Goal: Use online tool/utility: Use online tool/utility

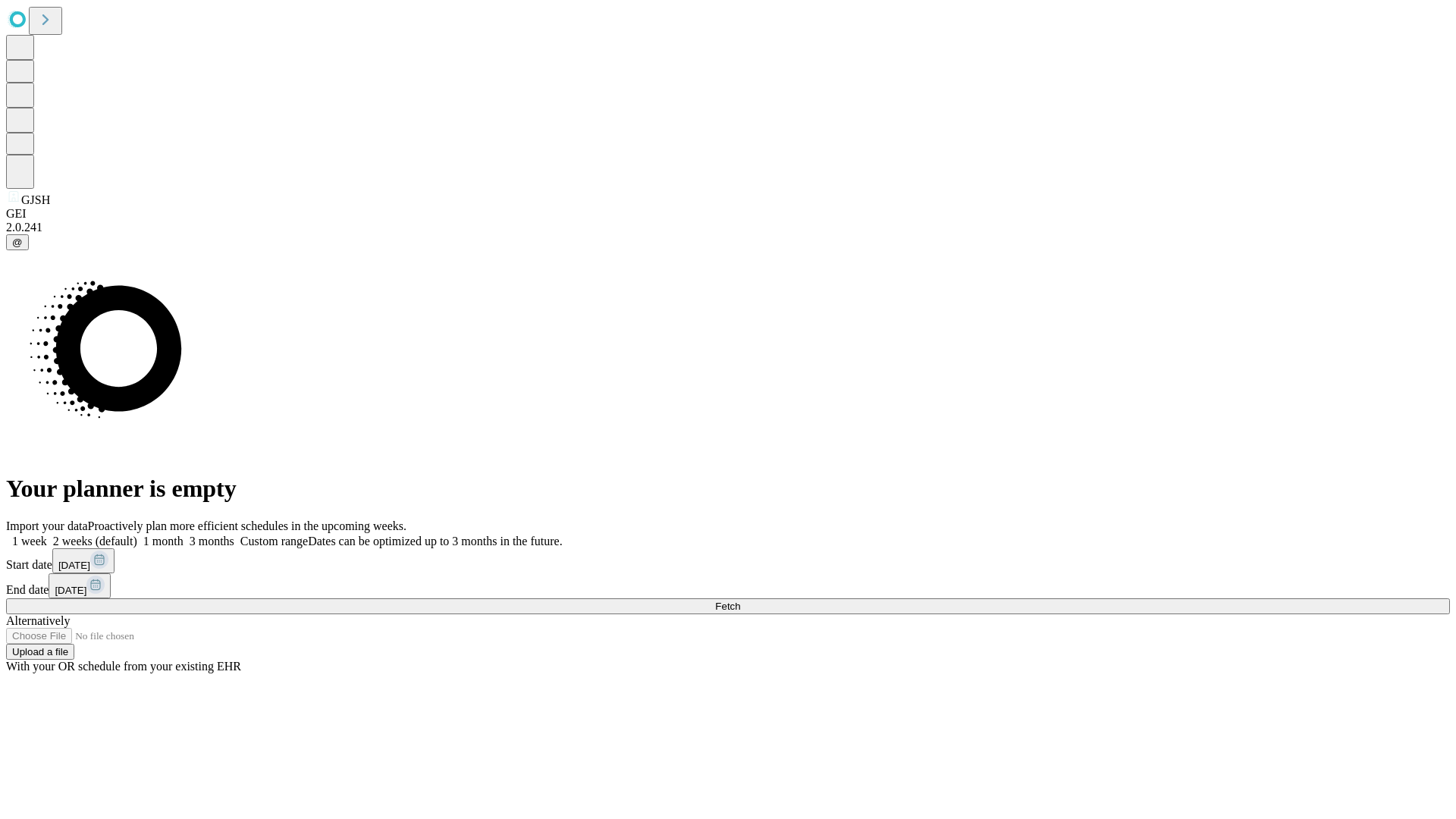
click at [740, 600] on span "Fetch" at bounding box center [728, 606] width 25 height 11
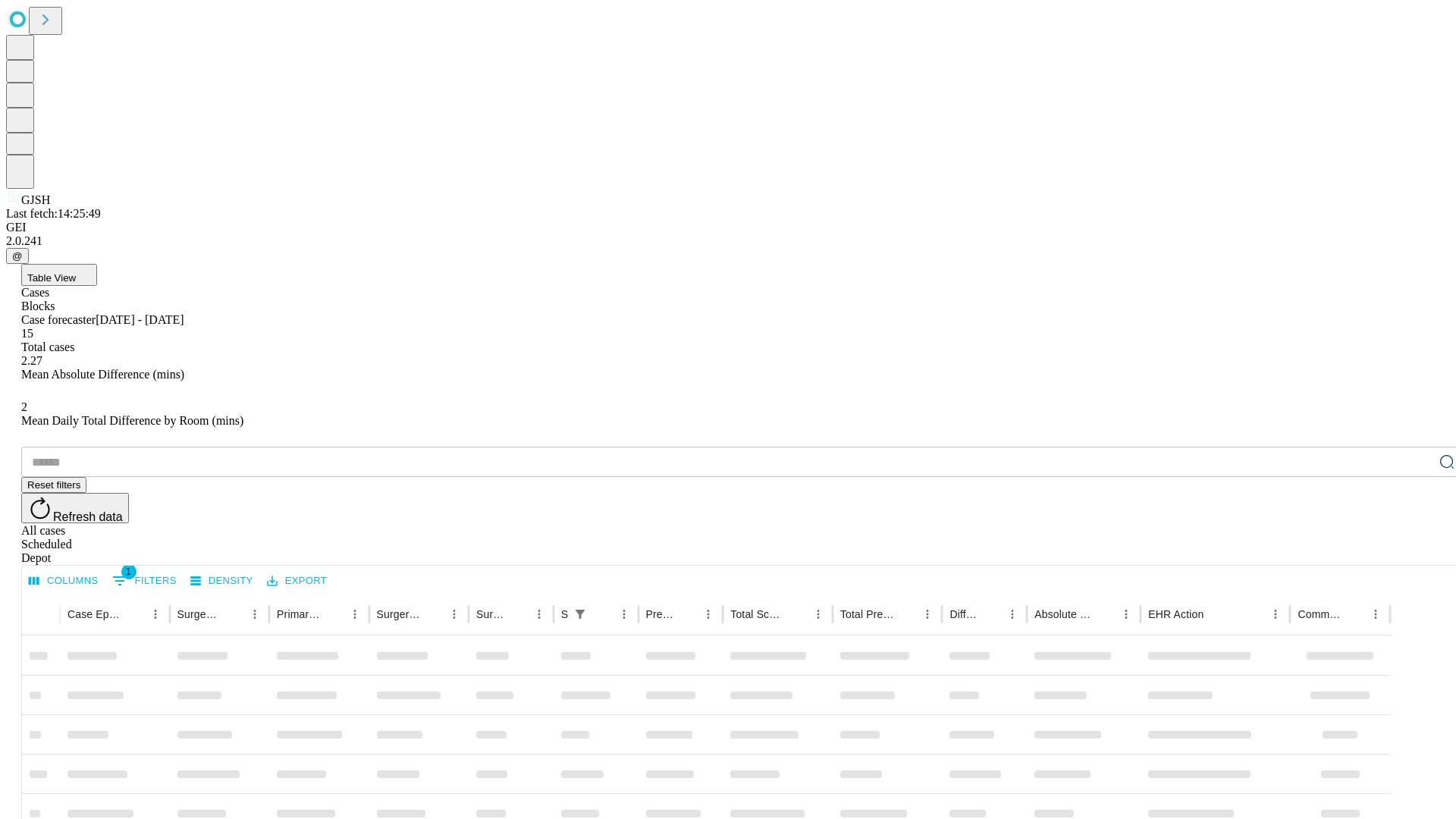
click at [1417, 551] on div "Depot" at bounding box center [744, 558] width 1445 height 13
